Goal: Transaction & Acquisition: Purchase product/service

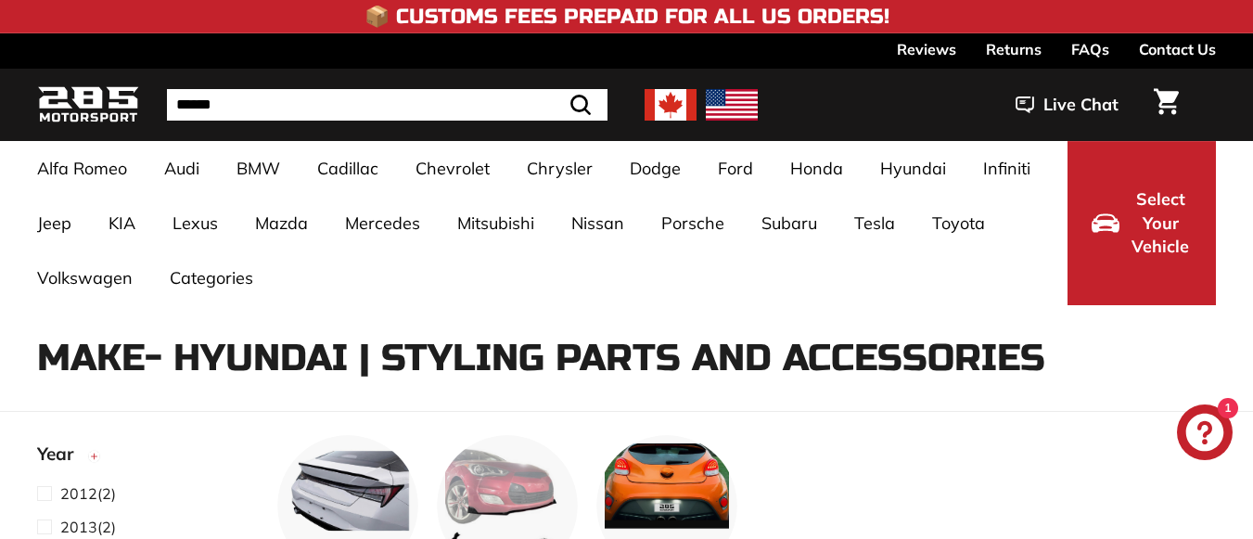
select select "**********"
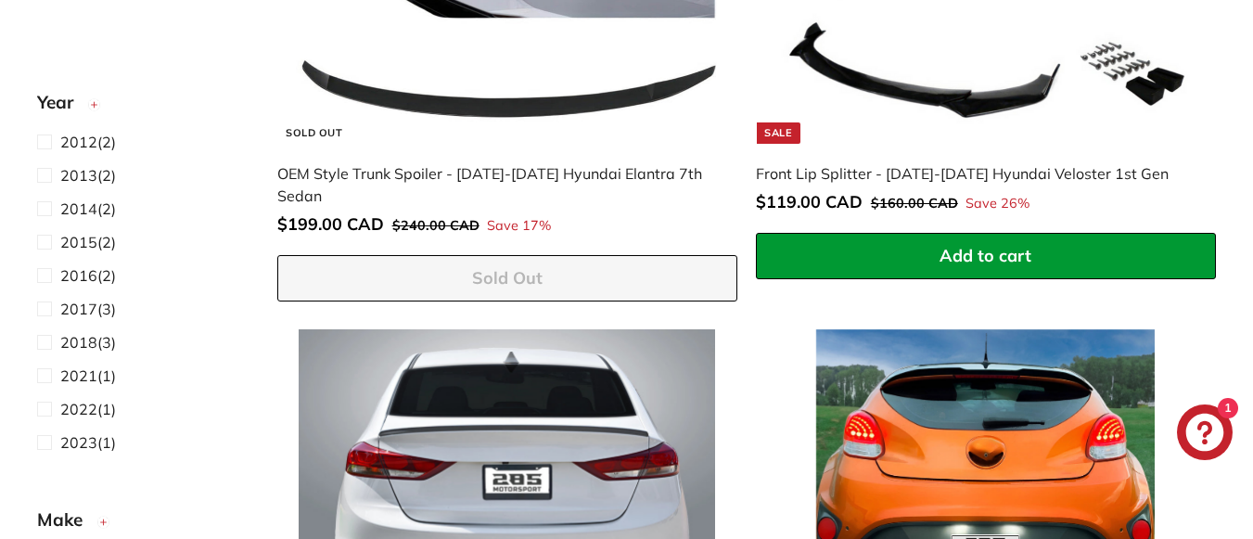
click at [94, 112] on icon "button" at bounding box center [94, 104] width 14 height 33
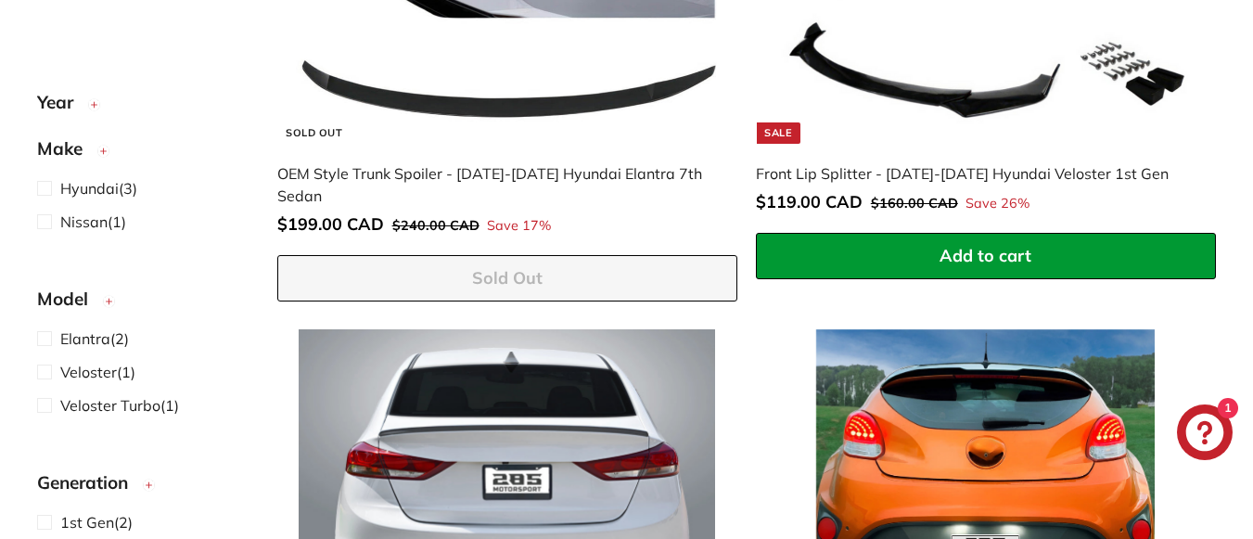
click at [94, 112] on icon "button" at bounding box center [94, 104] width 14 height 33
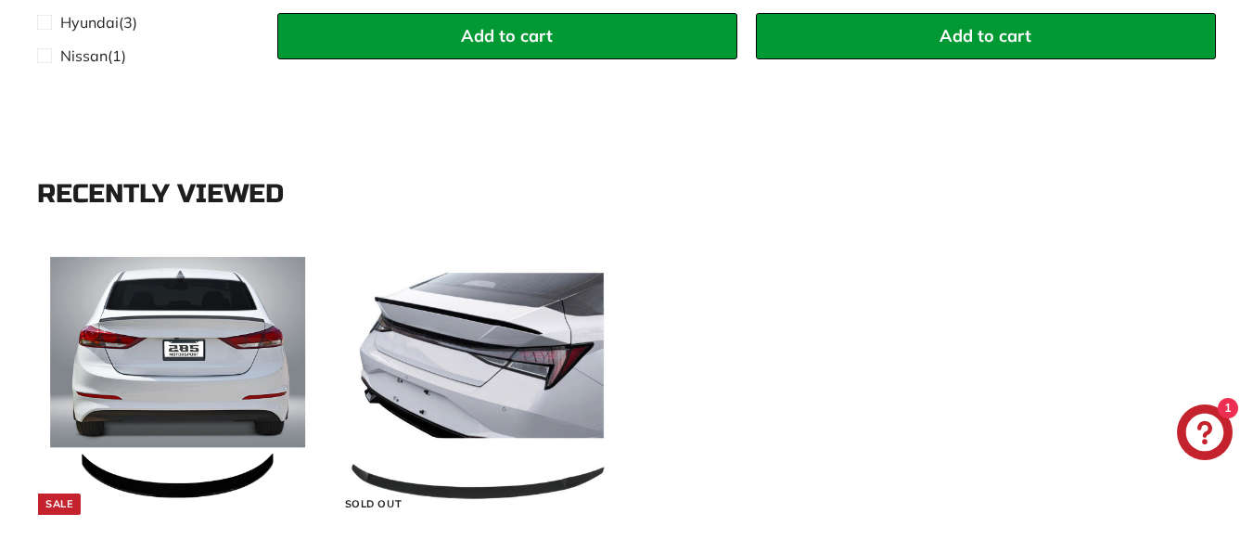
scroll to position [2041, 0]
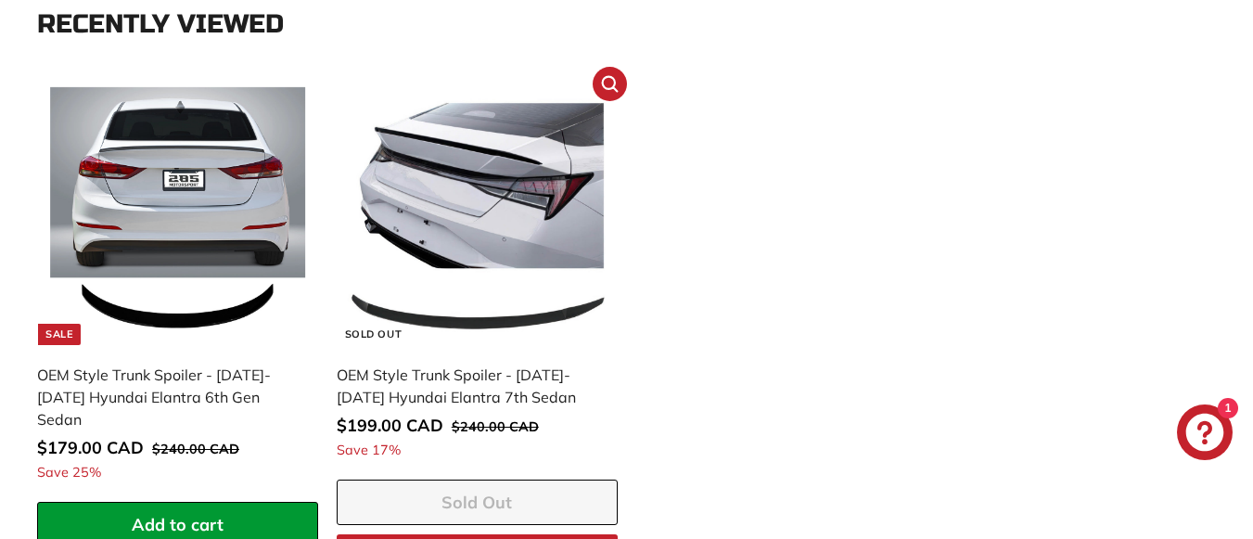
click at [456, 242] on img at bounding box center [477, 216] width 259 height 259
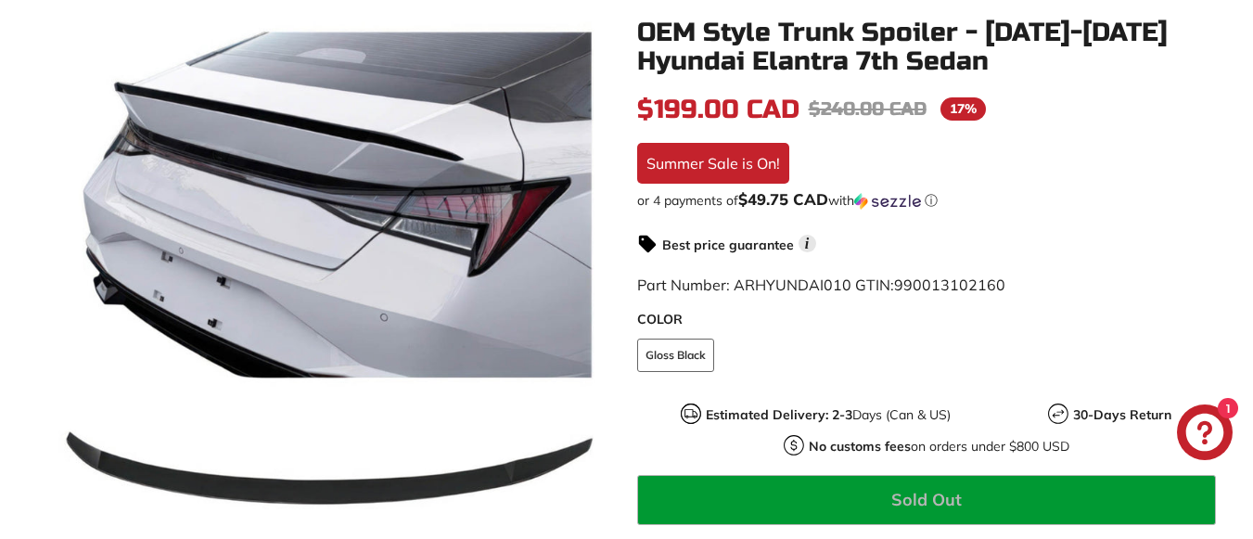
scroll to position [278, 0]
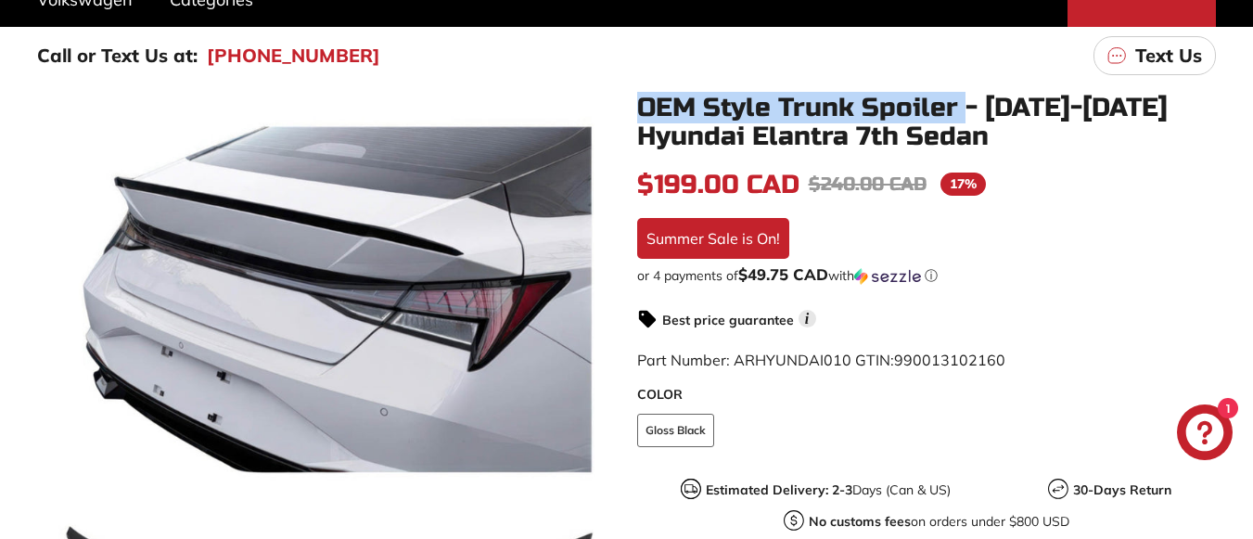
drag, startPoint x: 639, startPoint y: 110, endPoint x: 968, endPoint y: 113, distance: 329.3
click at [968, 113] on h1 "OEM Style Trunk Spoiler - [DATE]-[DATE] Hyundai Elantra 7th Sedan" at bounding box center [927, 123] width 580 height 58
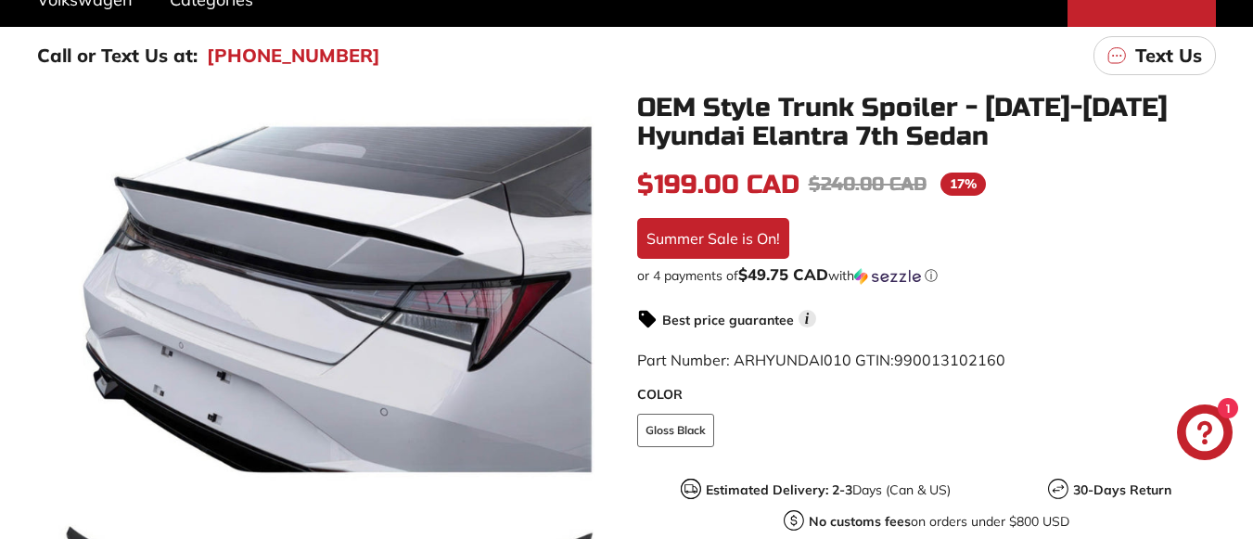
click at [986, 264] on div "In stock $199.00 CAD $199.00 CAD Regular price $240.00 CAD $240.00 CAD Sale pri…" at bounding box center [927, 402] width 580 height 475
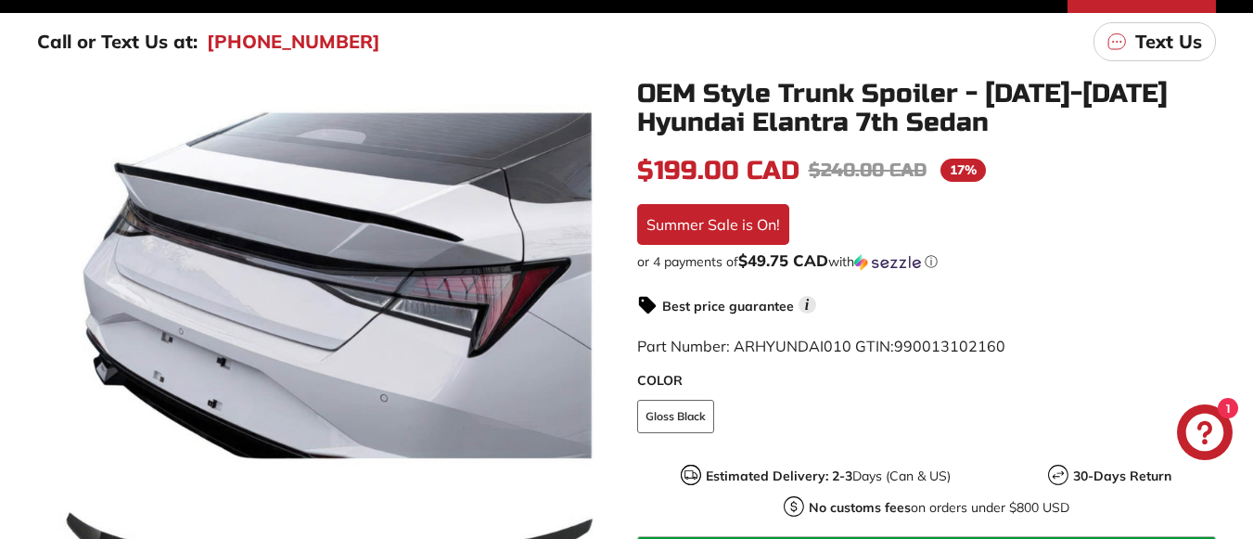
scroll to position [186, 0]
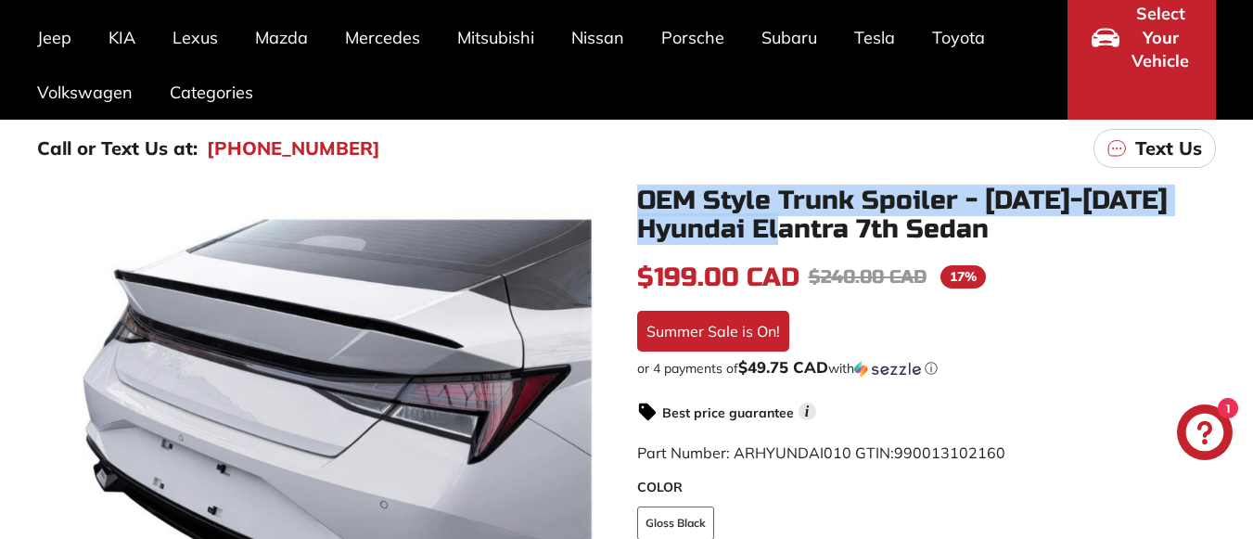
drag, startPoint x: 641, startPoint y: 196, endPoint x: 835, endPoint y: 231, distance: 197.0
click at [835, 231] on h1 "OEM Style Trunk Spoiler - [DATE]-[DATE] Hyundai Elantra 7th Sedan" at bounding box center [927, 215] width 580 height 58
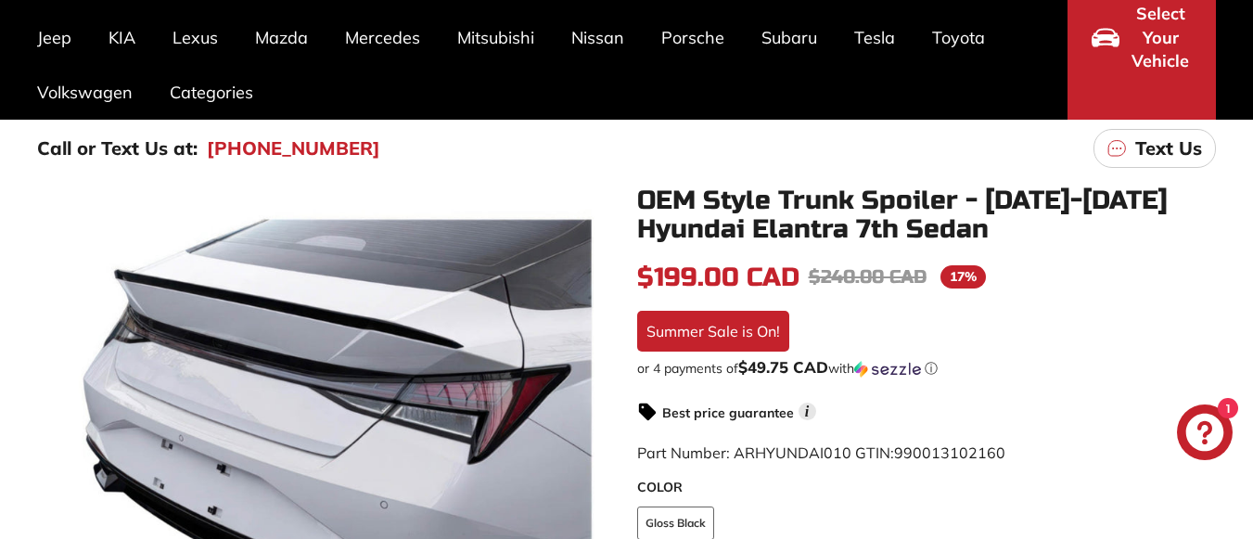
click at [948, 161] on div "Call or Text Us at: [PHONE_NUMBER] Text Us" at bounding box center [626, 149] width 1253 height 58
